Goal: Information Seeking & Learning: Learn about a topic

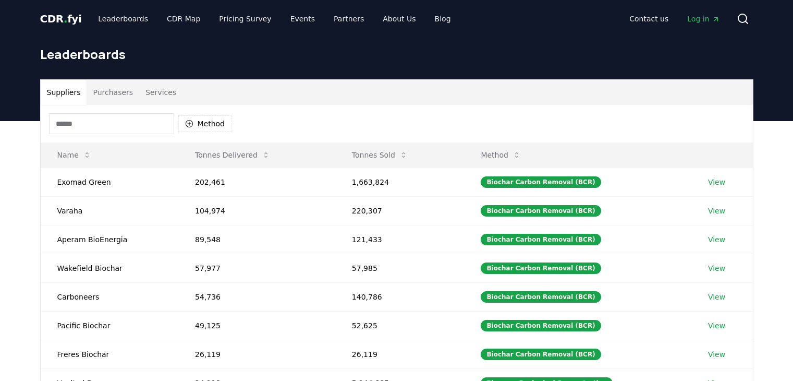
scroll to position [63, 0]
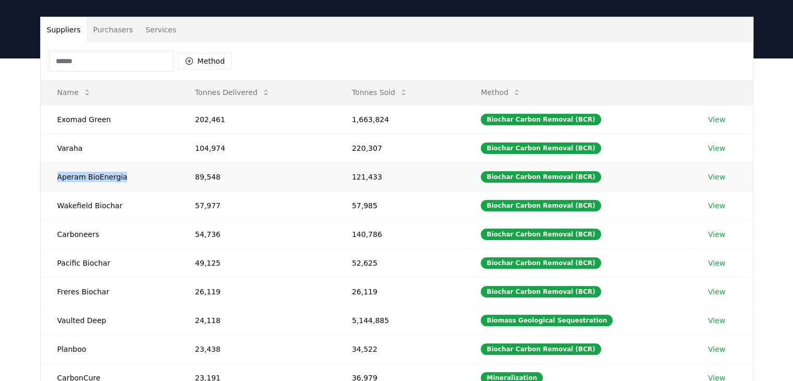
drag, startPoint x: 120, startPoint y: 176, endPoint x: 56, endPoint y: 175, distance: 63.6
click at [56, 175] on td "Aperam BioEnergia" at bounding box center [110, 176] width 138 height 29
copy td "Aperam BioEnergia"
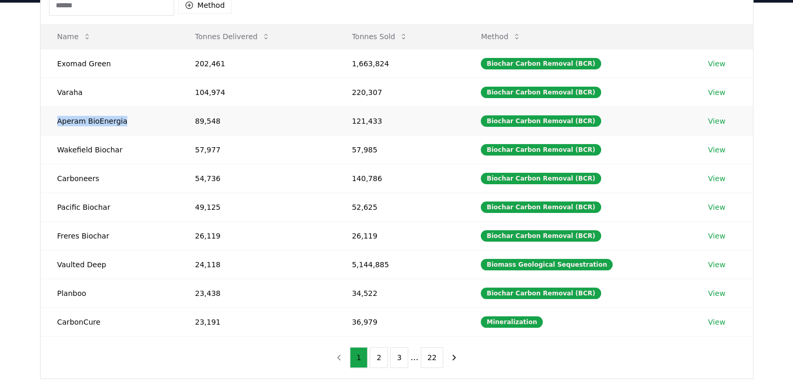
scroll to position [118, 0]
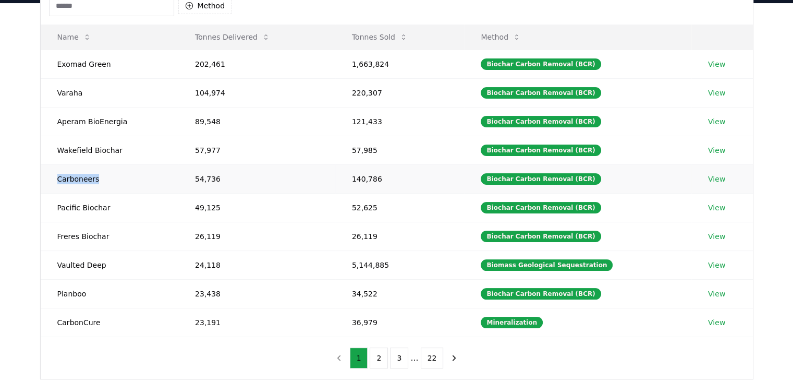
drag, startPoint x: 94, startPoint y: 178, endPoint x: 53, endPoint y: 178, distance: 40.7
click at [53, 178] on td "Carboneers" at bounding box center [110, 178] width 138 height 29
copy td "Carboneers"
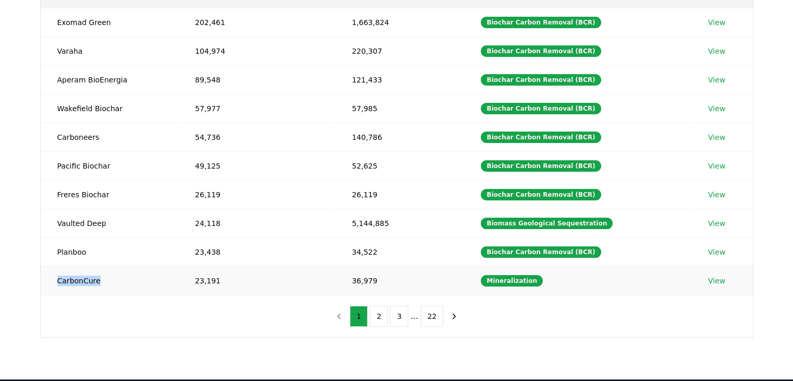
drag, startPoint x: 97, startPoint y: 278, endPoint x: 57, endPoint y: 280, distance: 39.7
click at [57, 280] on td "CarbonCure" at bounding box center [110, 280] width 138 height 29
copy td "CarbonCure"
drag, startPoint x: 83, startPoint y: 251, endPoint x: 55, endPoint y: 251, distance: 27.7
click at [55, 251] on td "Planboo" at bounding box center [110, 251] width 138 height 29
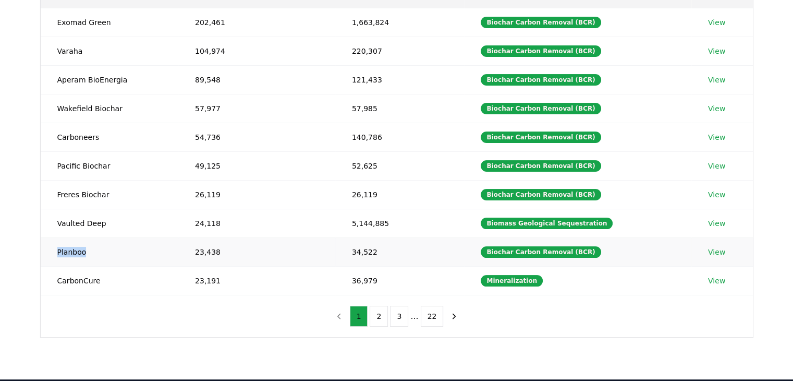
copy td "Planboo"
click at [382, 320] on button "2" at bounding box center [379, 316] width 18 height 21
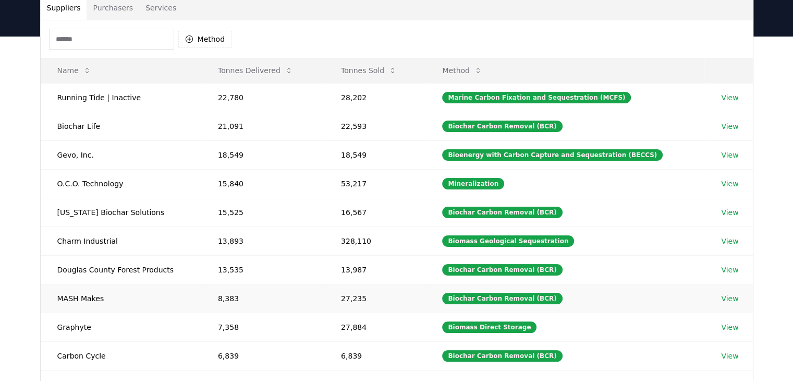
scroll to position [86, 0]
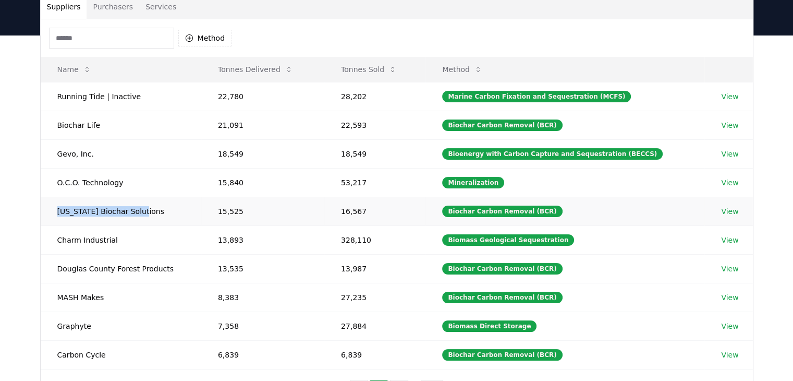
drag, startPoint x: 142, startPoint y: 210, endPoint x: 57, endPoint y: 213, distance: 84.6
click at [57, 213] on td "[US_STATE] Biochar Solutions" at bounding box center [121, 211] width 161 height 29
copy td "[US_STATE] Biochar Solutions"
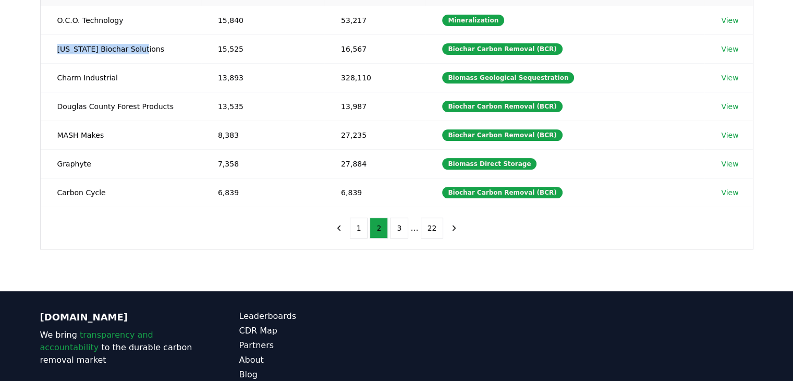
scroll to position [248, 0]
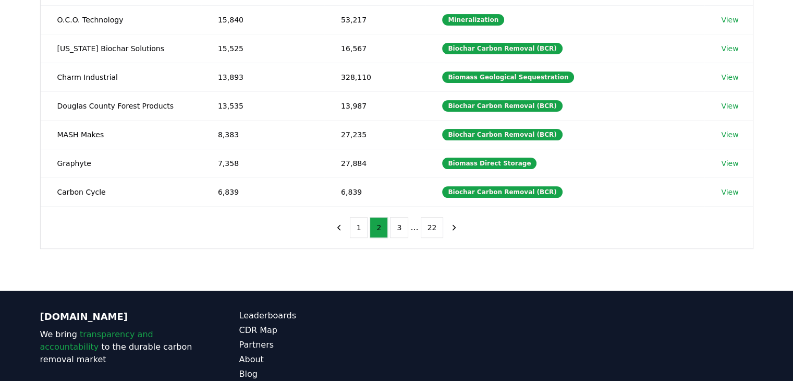
click at [390, 220] on ul "1 2 3 ... 22" at bounding box center [397, 227] width 94 height 21
click at [392, 222] on button "3" at bounding box center [399, 227] width 18 height 21
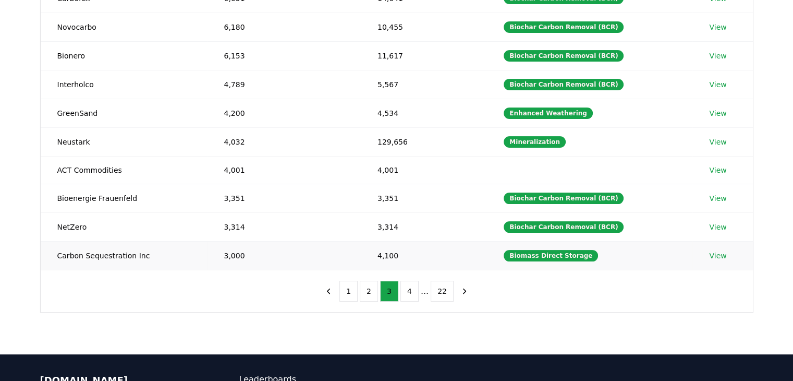
scroll to position [186, 0]
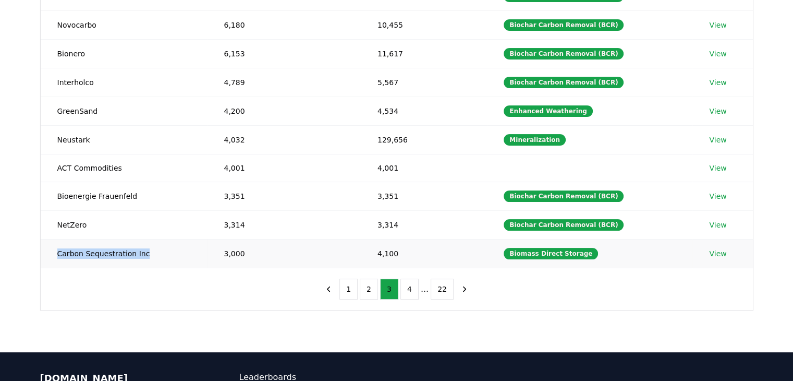
drag, startPoint x: 141, startPoint y: 251, endPoint x: 58, endPoint y: 255, distance: 83.0
click at [58, 255] on td "Carbon Sequestration Inc" at bounding box center [124, 253] width 167 height 29
copy td "Carbon Sequestration Inc"
drag, startPoint x: 88, startPoint y: 139, endPoint x: 56, endPoint y: 142, distance: 31.5
click at [56, 142] on td "Neustark" at bounding box center [124, 139] width 167 height 29
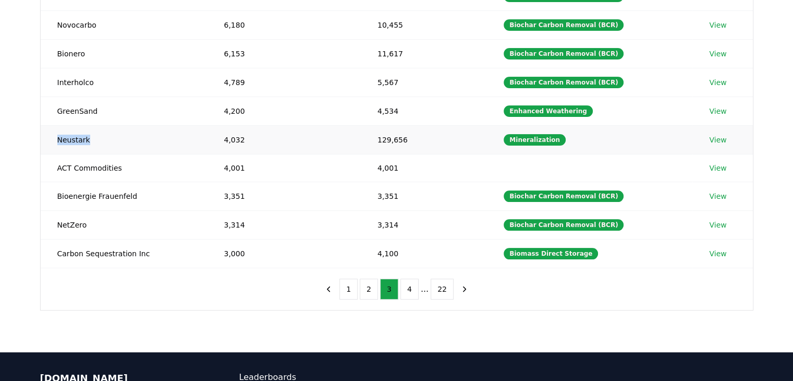
copy td "Neustark"
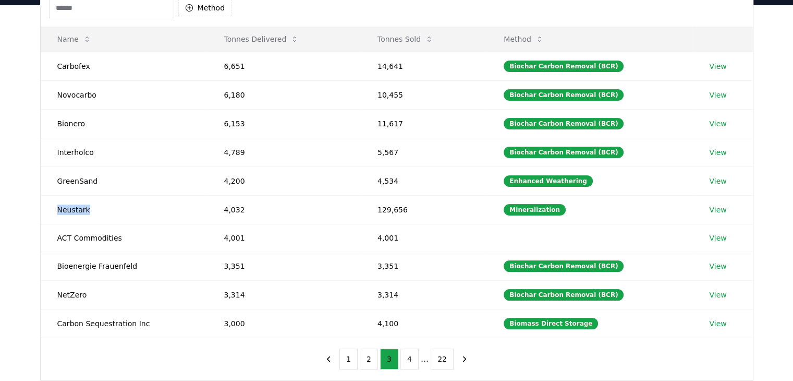
scroll to position [115, 0]
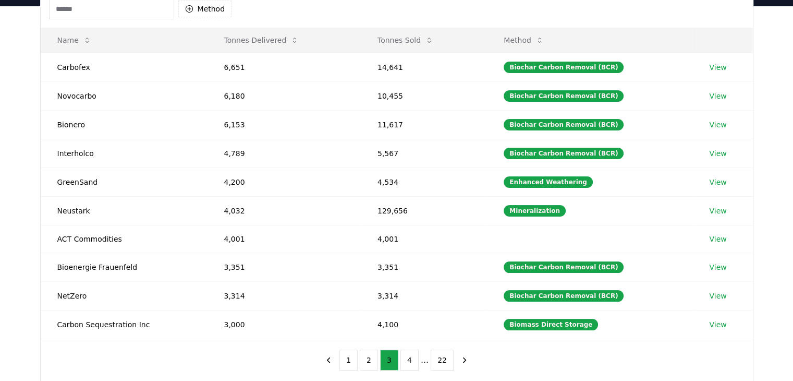
click at [13, 171] on div "Suppliers Purchasers Services Method Name Tonnes Delivered Tonnes Sold Method C…" at bounding box center [396, 214] width 793 height 417
drag, startPoint x: 94, startPoint y: 183, endPoint x: 55, endPoint y: 185, distance: 38.7
click at [55, 185] on td "GreenSand" at bounding box center [124, 181] width 167 height 29
copy td "GreenSand"
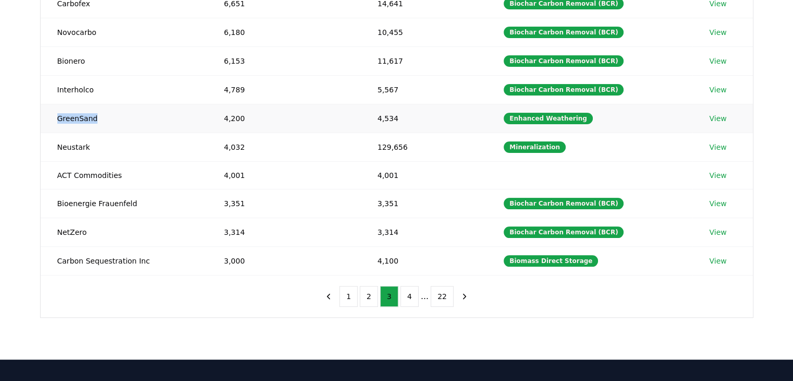
scroll to position [179, 0]
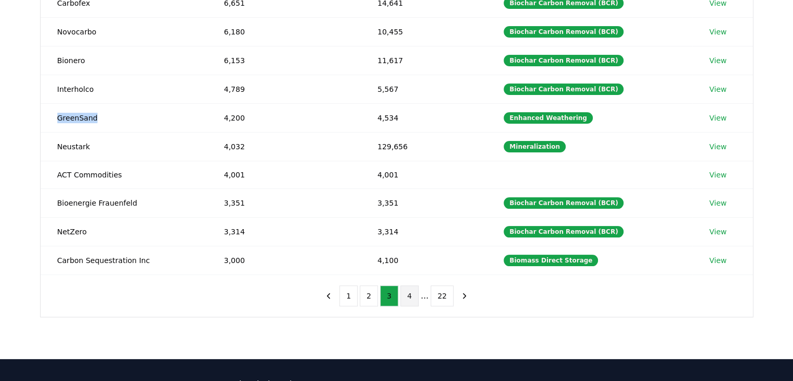
click at [414, 293] on button "4" at bounding box center [410, 295] width 18 height 21
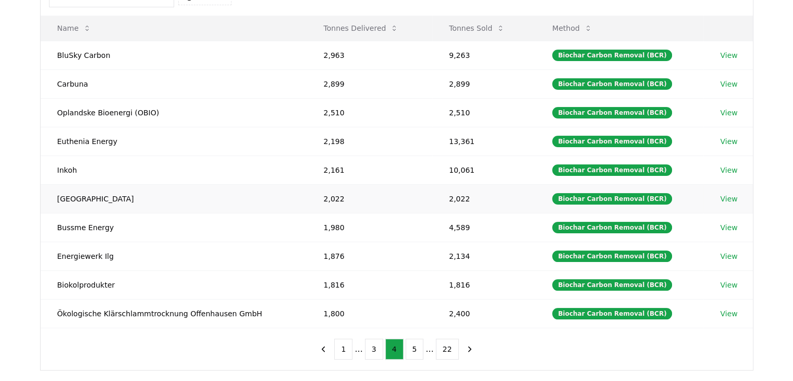
scroll to position [127, 0]
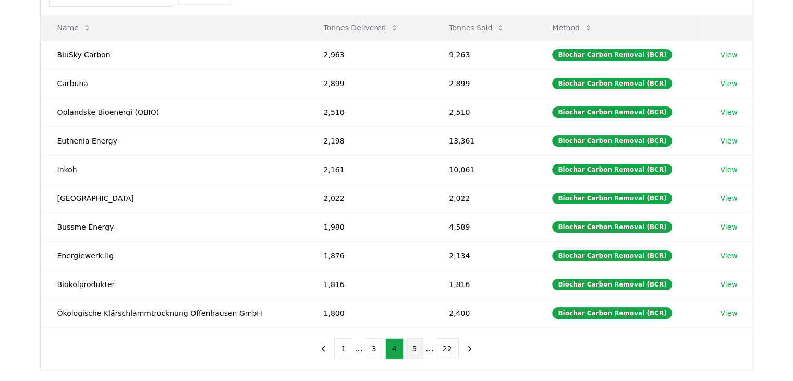
click at [418, 343] on button "5" at bounding box center [415, 348] width 18 height 21
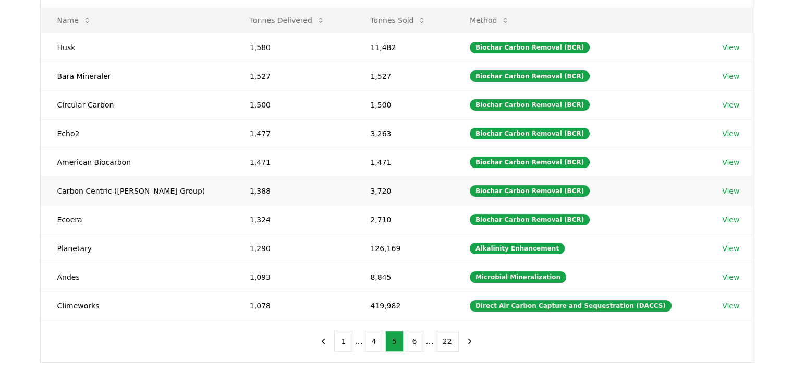
scroll to position [152, 0]
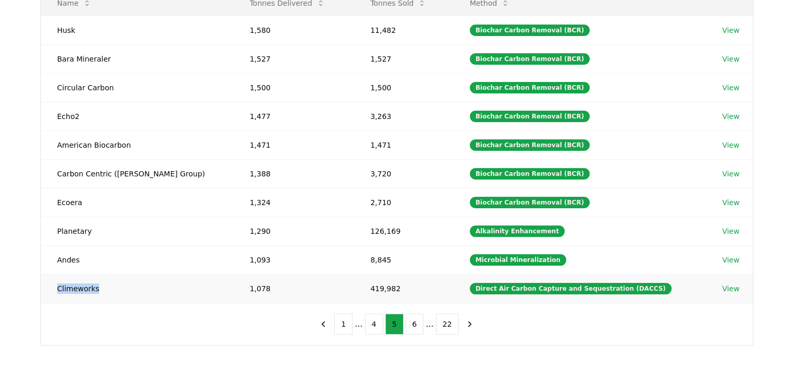
drag, startPoint x: 95, startPoint y: 285, endPoint x: 53, endPoint y: 286, distance: 41.7
click at [53, 286] on td "Climeworks" at bounding box center [137, 288] width 192 height 29
click at [408, 321] on button "6" at bounding box center [415, 324] width 18 height 21
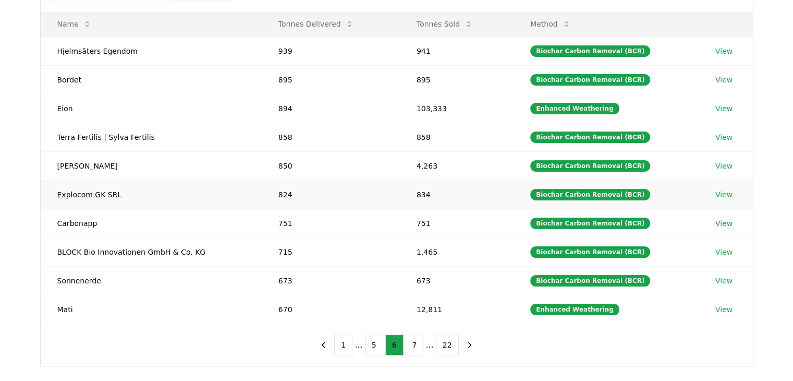
scroll to position [131, 0]
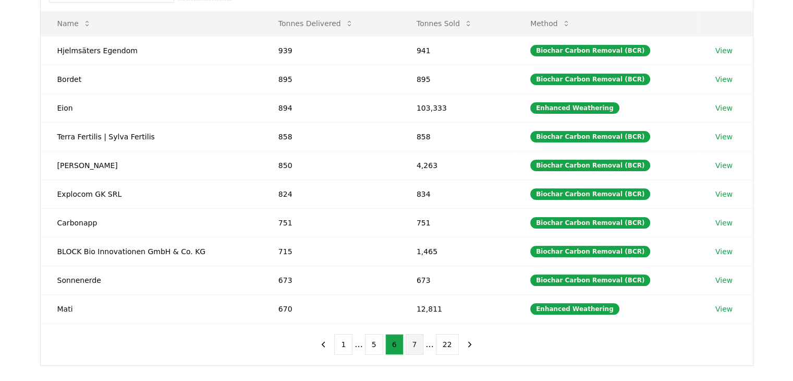
click at [408, 336] on button "7" at bounding box center [415, 344] width 18 height 21
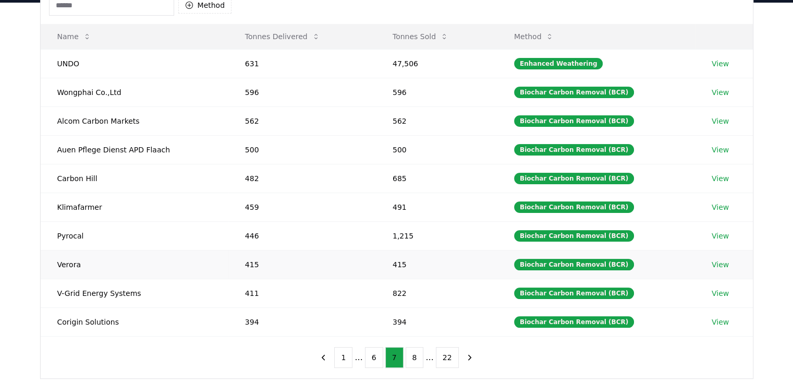
scroll to position [119, 0]
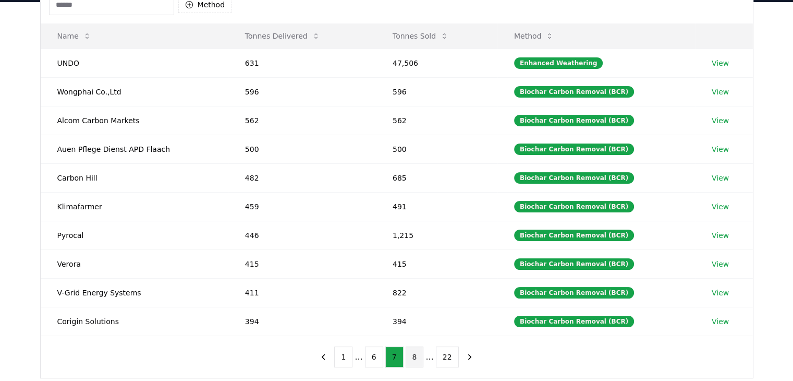
click at [414, 355] on button "8" at bounding box center [415, 356] width 18 height 21
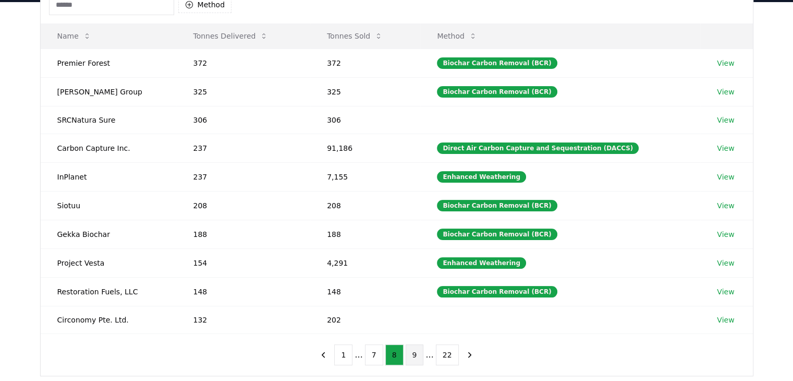
click at [407, 357] on button "9" at bounding box center [415, 354] width 18 height 21
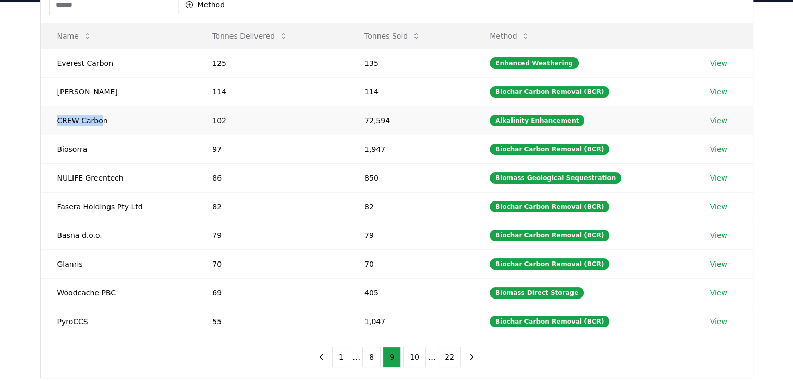
drag, startPoint x: 101, startPoint y: 121, endPoint x: 49, endPoint y: 125, distance: 52.3
click at [49, 125] on td "CREW Carbon" at bounding box center [118, 120] width 155 height 29
click at [111, 124] on td "CREW Carbon" at bounding box center [118, 120] width 155 height 29
drag, startPoint x: 104, startPoint y: 121, endPoint x: 54, endPoint y: 119, distance: 50.1
click at [54, 119] on td "CREW Carbon" at bounding box center [118, 120] width 155 height 29
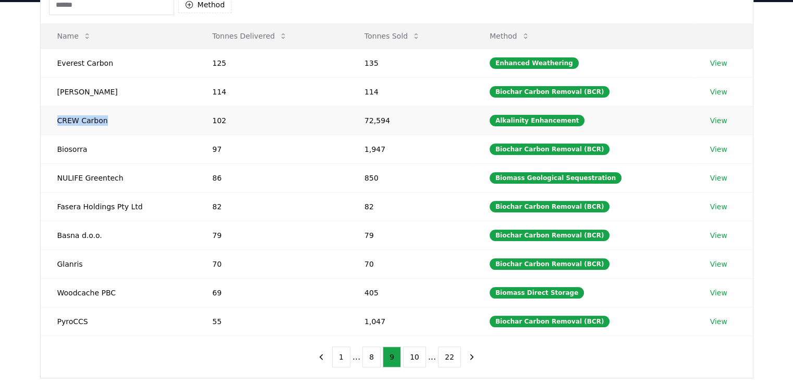
copy td "CREW Carbon"
click at [54, 119] on td "CREW Carbon" at bounding box center [118, 120] width 155 height 29
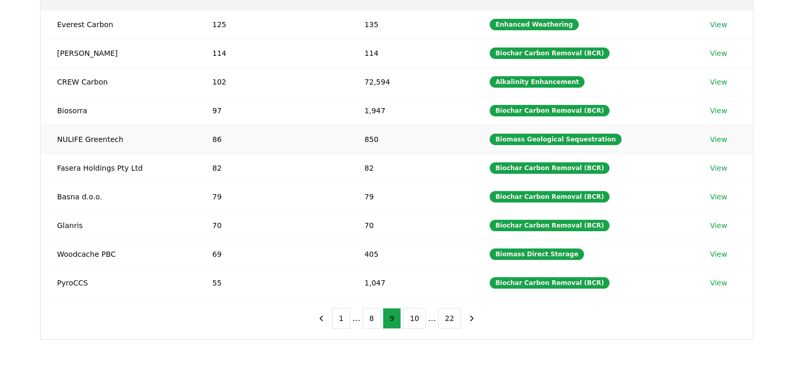
scroll to position [165, 0]
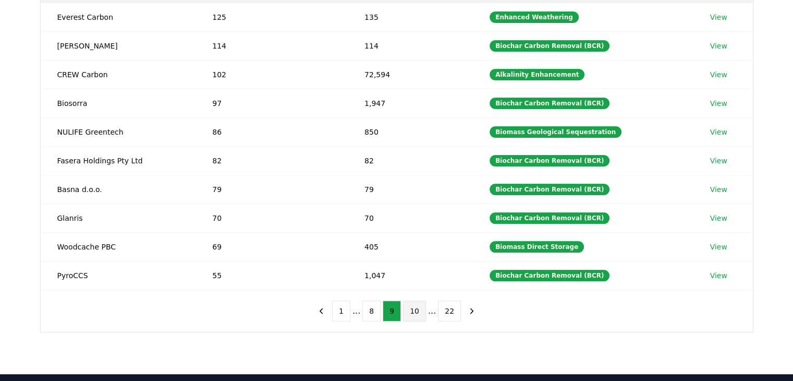
drag, startPoint x: 405, startPoint y: 290, endPoint x: 411, endPoint y: 299, distance: 11.3
click at [411, 299] on div "1 ... 8 9 10 ... 22" at bounding box center [396, 311] width 189 height 42
click at [411, 300] on button "10" at bounding box center [414, 310] width 23 height 21
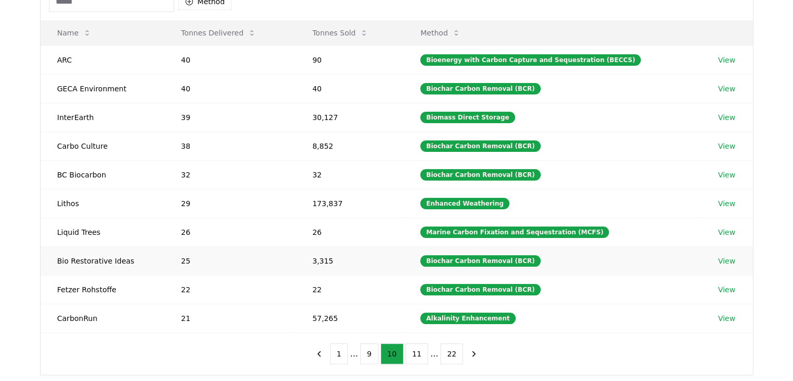
scroll to position [123, 0]
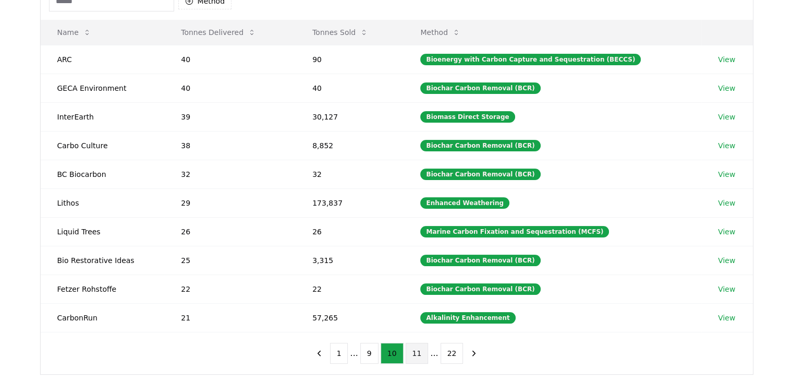
click at [418, 353] on button "11" at bounding box center [417, 353] width 23 height 21
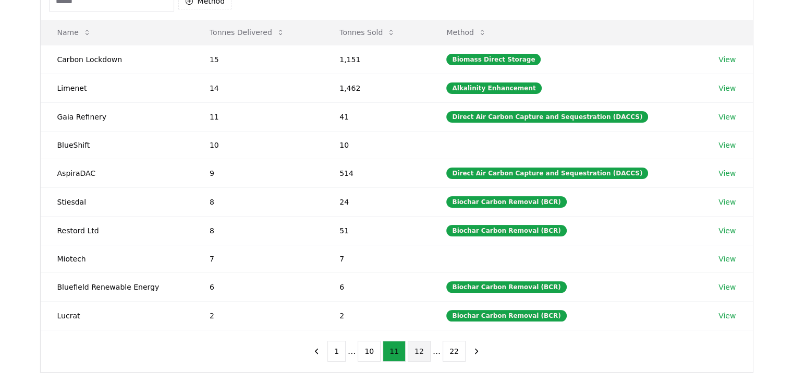
click at [419, 353] on button "12" at bounding box center [419, 351] width 23 height 21
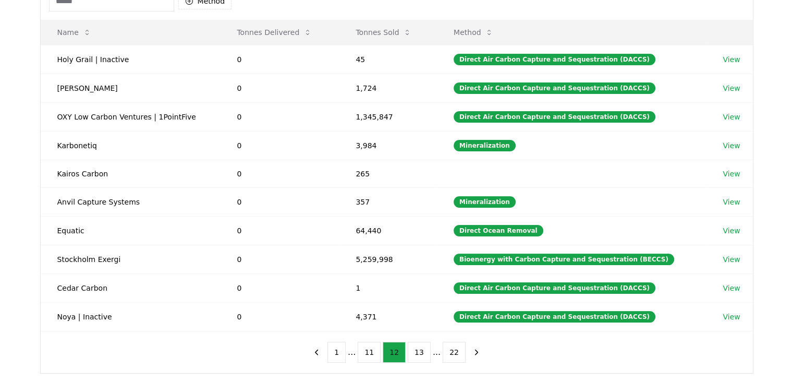
click at [419, 353] on button "13" at bounding box center [419, 352] width 23 height 21
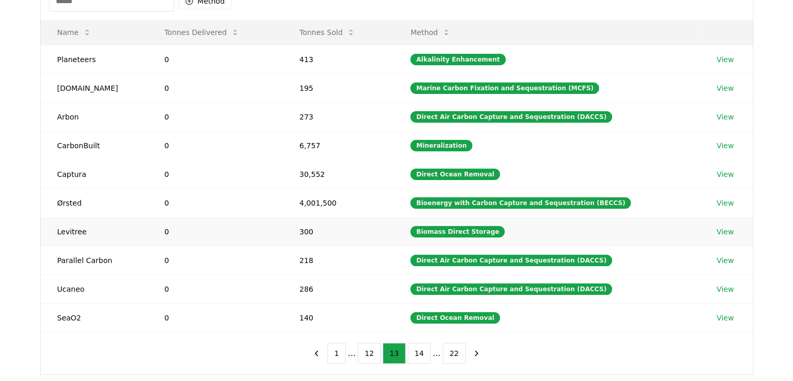
scroll to position [0, 0]
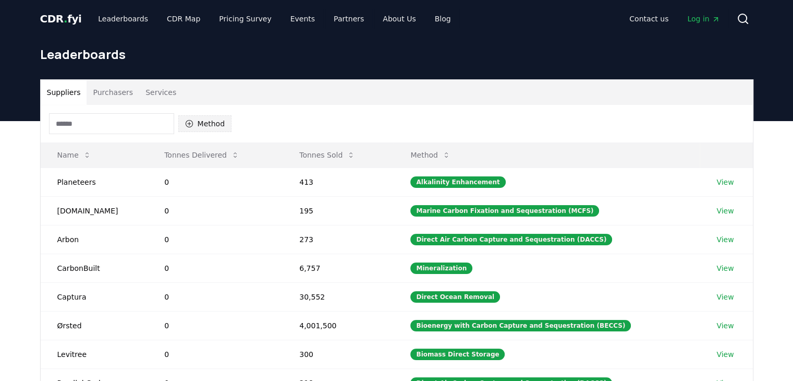
click at [194, 129] on button "Method" at bounding box center [205, 123] width 54 height 17
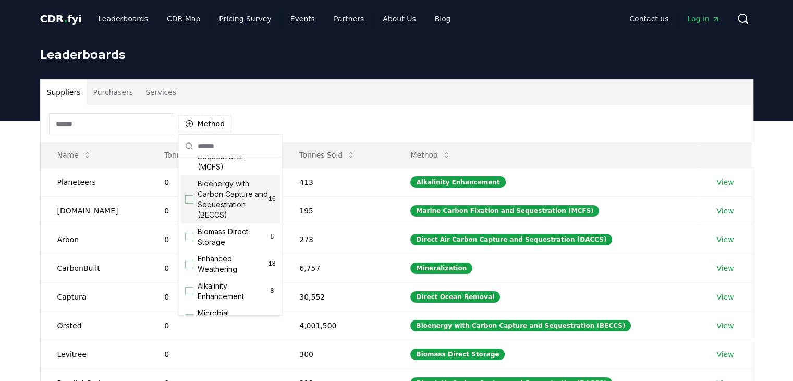
scroll to position [105, 0]
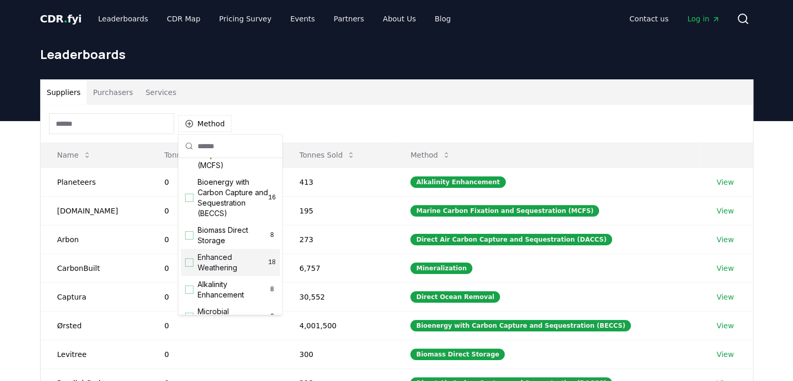
click at [188, 267] on div "Suggestions" at bounding box center [189, 262] width 8 height 8
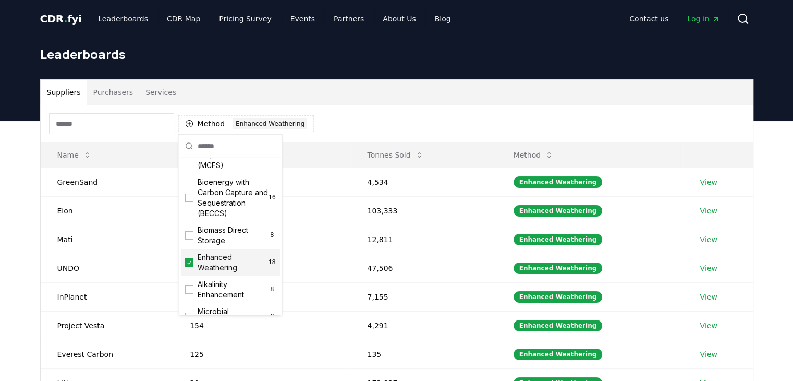
click at [0, 208] on div "Suppliers Purchasers Services Method 1 Enhanced Weathering Name Tonnes Delivere…" at bounding box center [396, 330] width 793 height 418
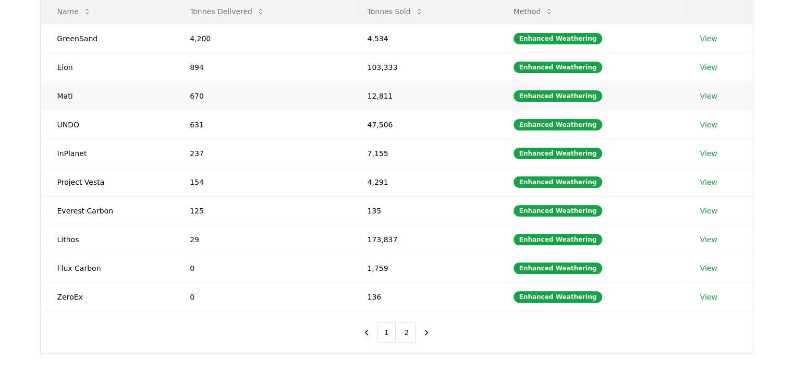
scroll to position [171, 0]
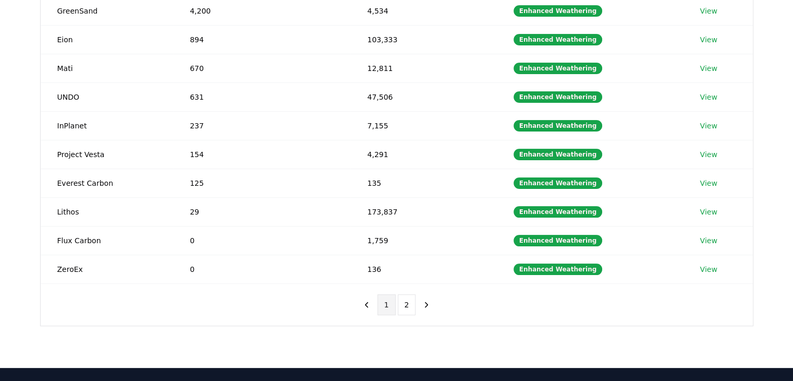
click at [384, 309] on button "1" at bounding box center [387, 304] width 18 height 21
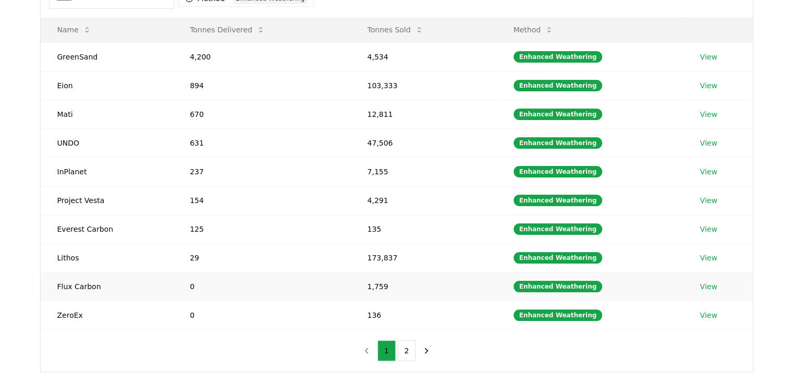
scroll to position [125, 0]
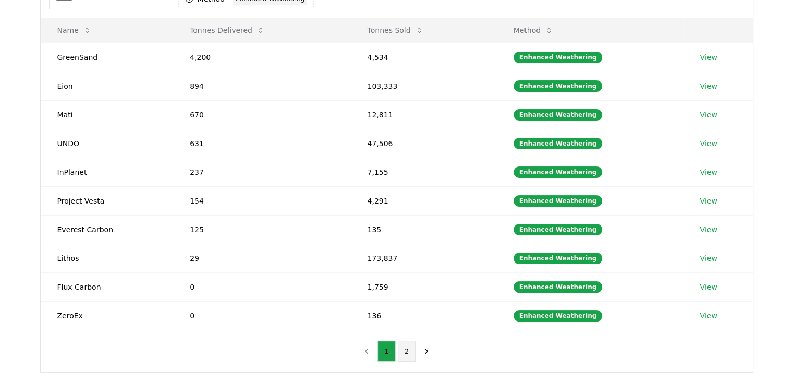
click at [407, 352] on button "2" at bounding box center [407, 351] width 18 height 21
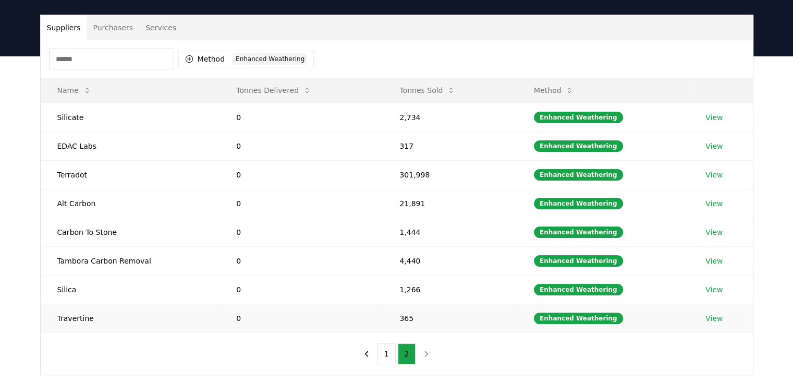
scroll to position [62, 0]
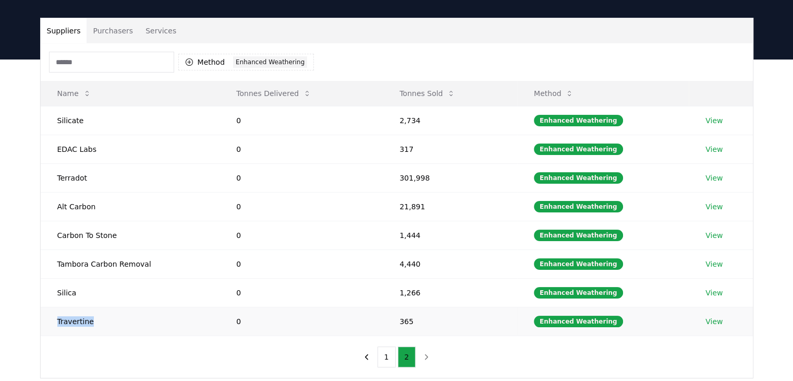
drag, startPoint x: 89, startPoint y: 318, endPoint x: 56, endPoint y: 323, distance: 33.4
click at [56, 323] on td "Travertine" at bounding box center [130, 321] width 179 height 29
copy td "Travertine"
drag, startPoint x: 142, startPoint y: 263, endPoint x: 54, endPoint y: 266, distance: 87.7
click at [54, 266] on td "Tambora Carbon Removal" at bounding box center [130, 263] width 179 height 29
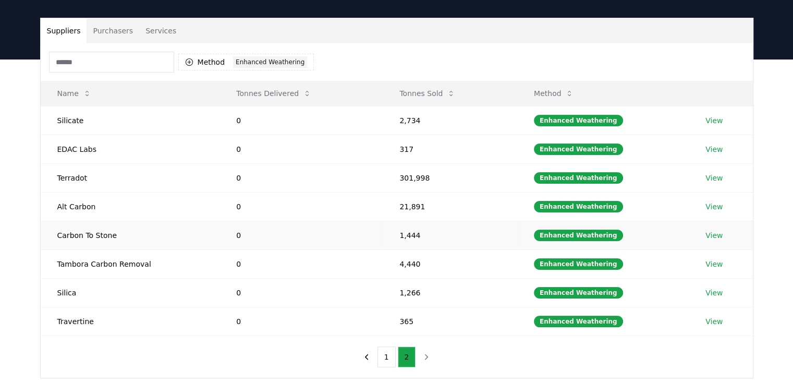
click at [208, 226] on td "Carbon To Stone" at bounding box center [130, 235] width 179 height 29
drag, startPoint x: 92, startPoint y: 148, endPoint x: 51, endPoint y: 151, distance: 41.3
click at [51, 151] on td "EDAC Labs" at bounding box center [130, 149] width 179 height 29
drag, startPoint x: 110, startPoint y: 232, endPoint x: 52, endPoint y: 234, distance: 57.9
click at [52, 234] on td "Carbon To Stone" at bounding box center [130, 235] width 179 height 29
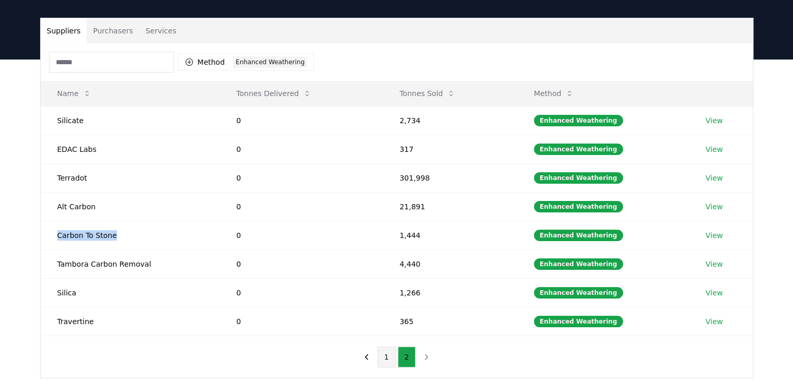
click at [383, 350] on button "1" at bounding box center [387, 356] width 18 height 21
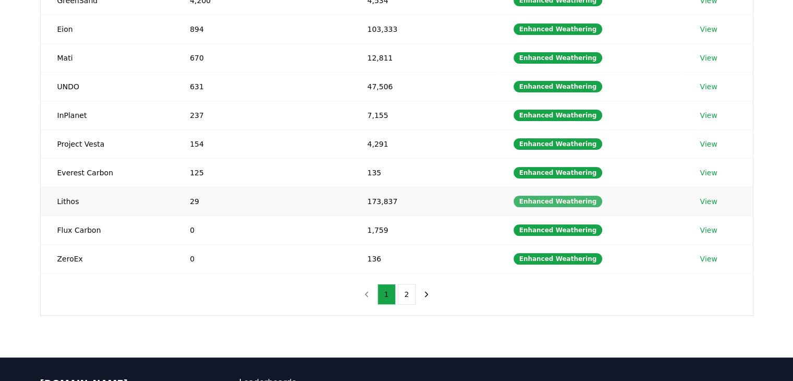
scroll to position [187, 0]
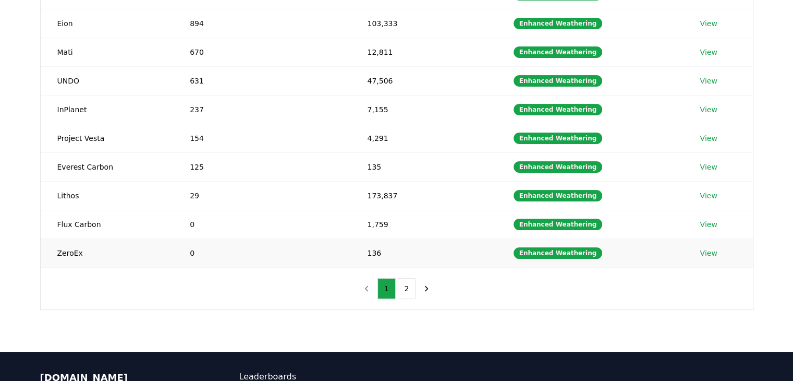
click at [712, 251] on link "View" at bounding box center [708, 253] width 17 height 10
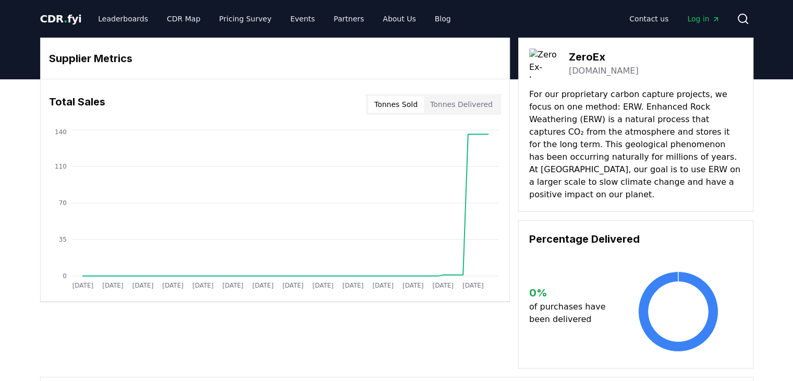
click at [408, 107] on button "Tonnes Sold" at bounding box center [396, 104] width 56 height 17
click at [468, 101] on button "Tonnes Delivered" at bounding box center [461, 104] width 75 height 17
click at [403, 101] on button "Tonnes Sold" at bounding box center [396, 104] width 56 height 17
